Goal: Information Seeking & Learning: Learn about a topic

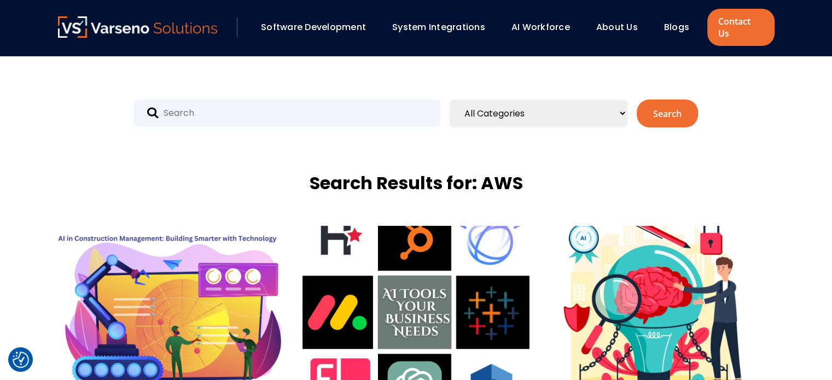
click at [672, 21] on link "Blogs" at bounding box center [676, 27] width 25 height 13
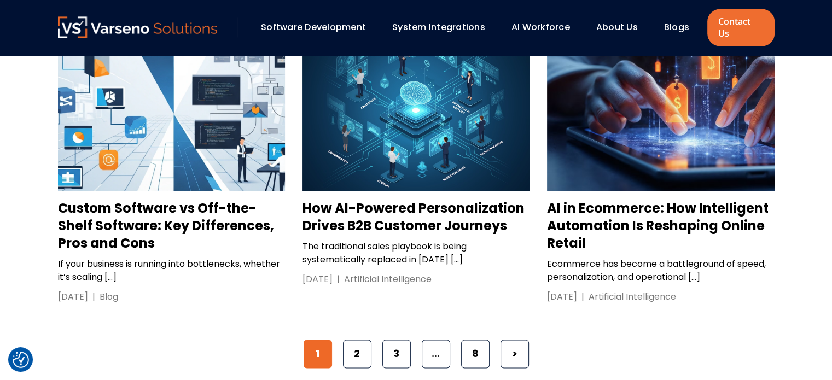
scroll to position [1693, 0]
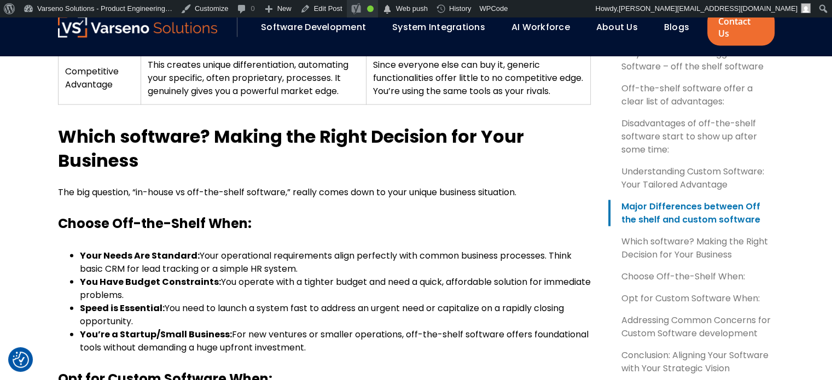
scroll to position [2292, 0]
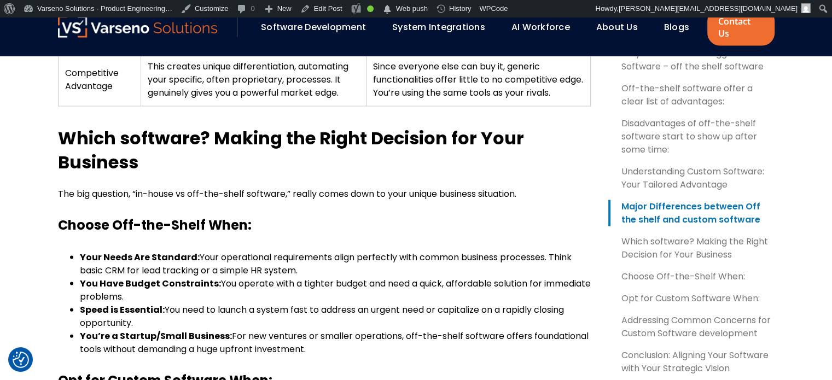
click at [81, 127] on strong "Which software? Making the Right Decision for Your Business" at bounding box center [291, 150] width 466 height 49
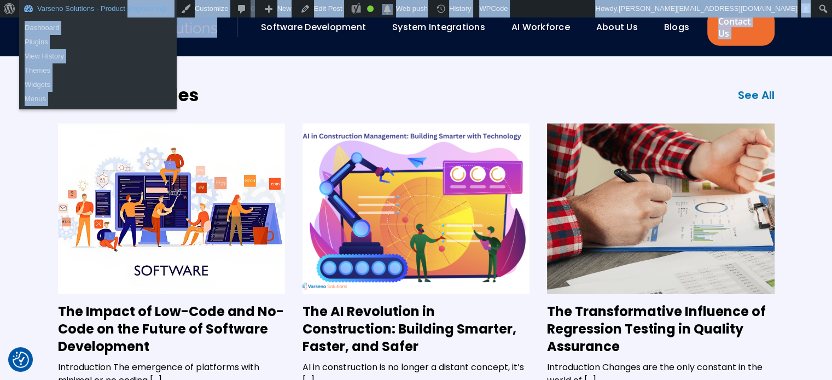
scroll to position [3041, 0]
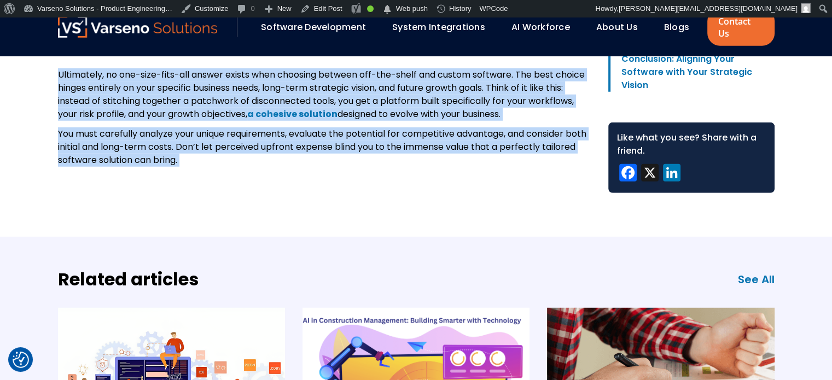
drag, startPoint x: 81, startPoint y: 127, endPoint x: 219, endPoint y: 146, distance: 139.1
copy div "Which software? Making the Right Decision for Your Business The big question, “…"
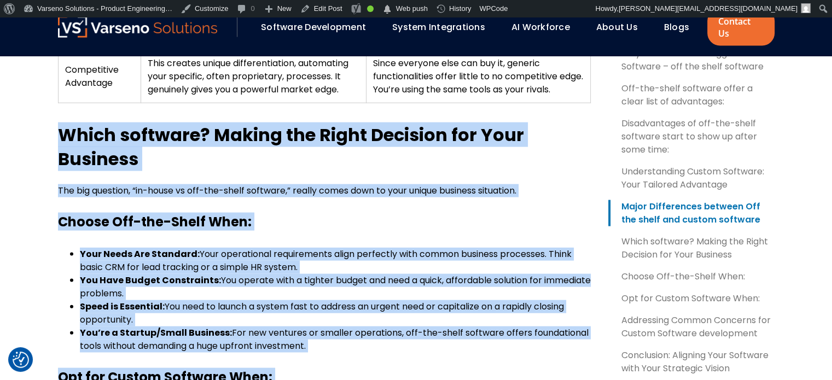
scroll to position [2296, 0]
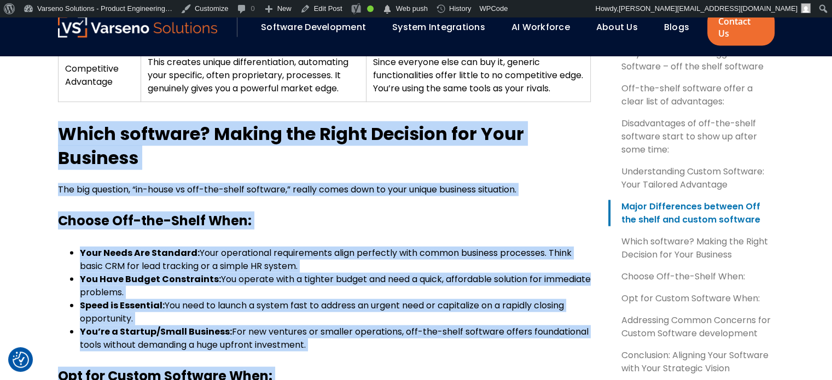
copy div "Which software? Making the Right Decision for Your Business The big question, “…"
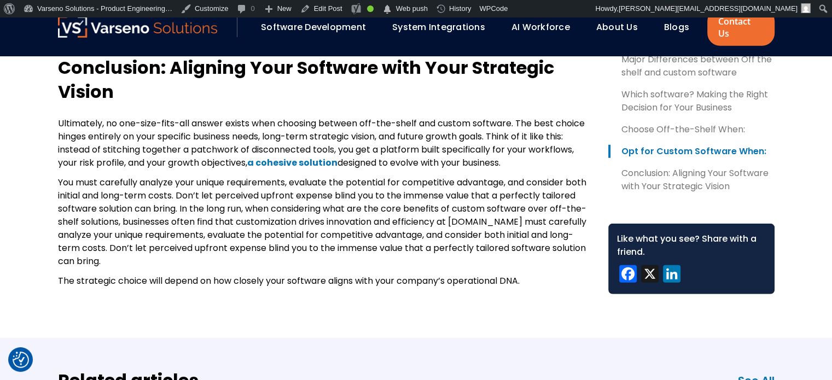
scroll to position [2964, 0]
